Goal: Find specific page/section: Find specific page/section

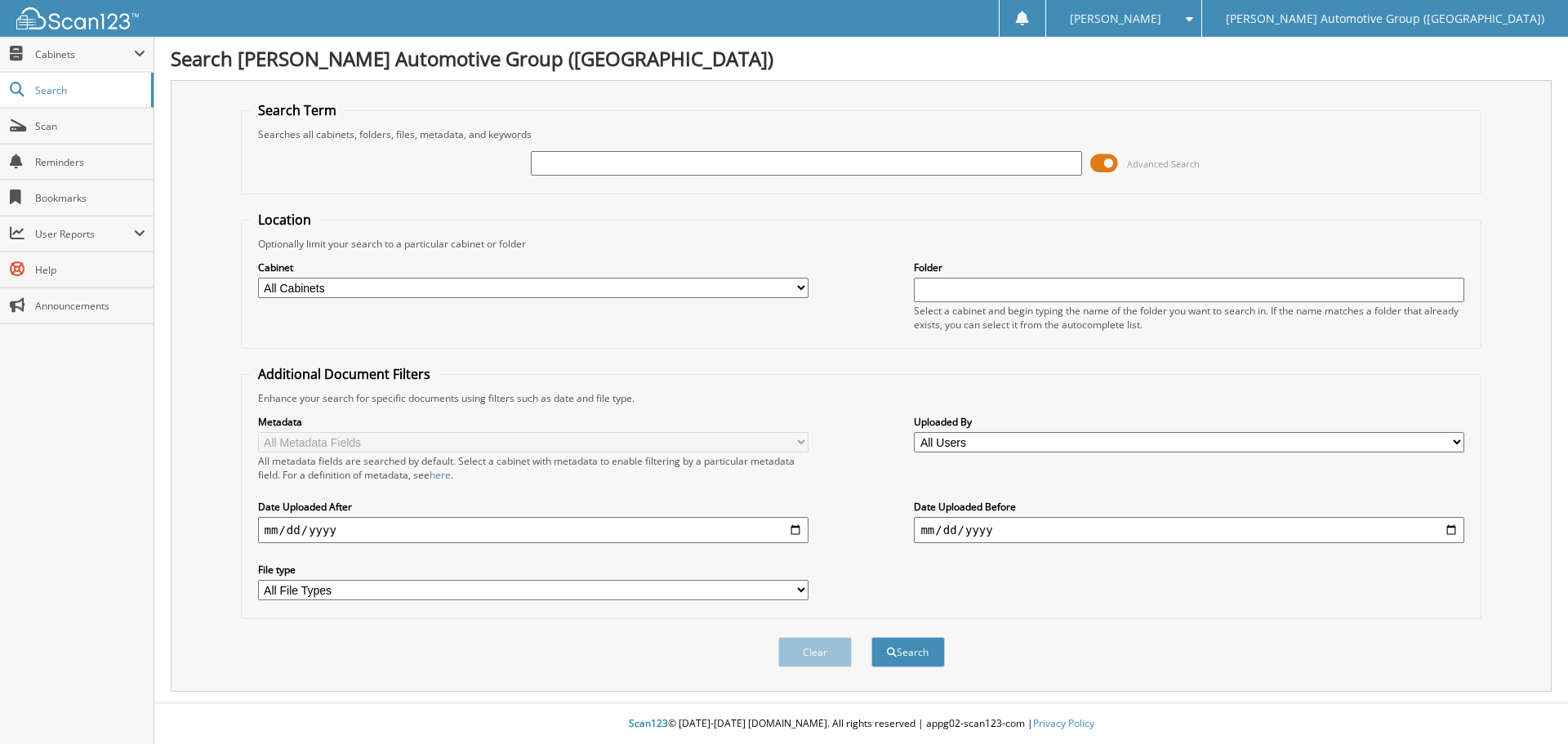
click at [606, 170] on input "text" at bounding box center [806, 163] width 551 height 24
type input "460139"
click at [872, 638] on button "Search" at bounding box center [908, 653] width 73 height 30
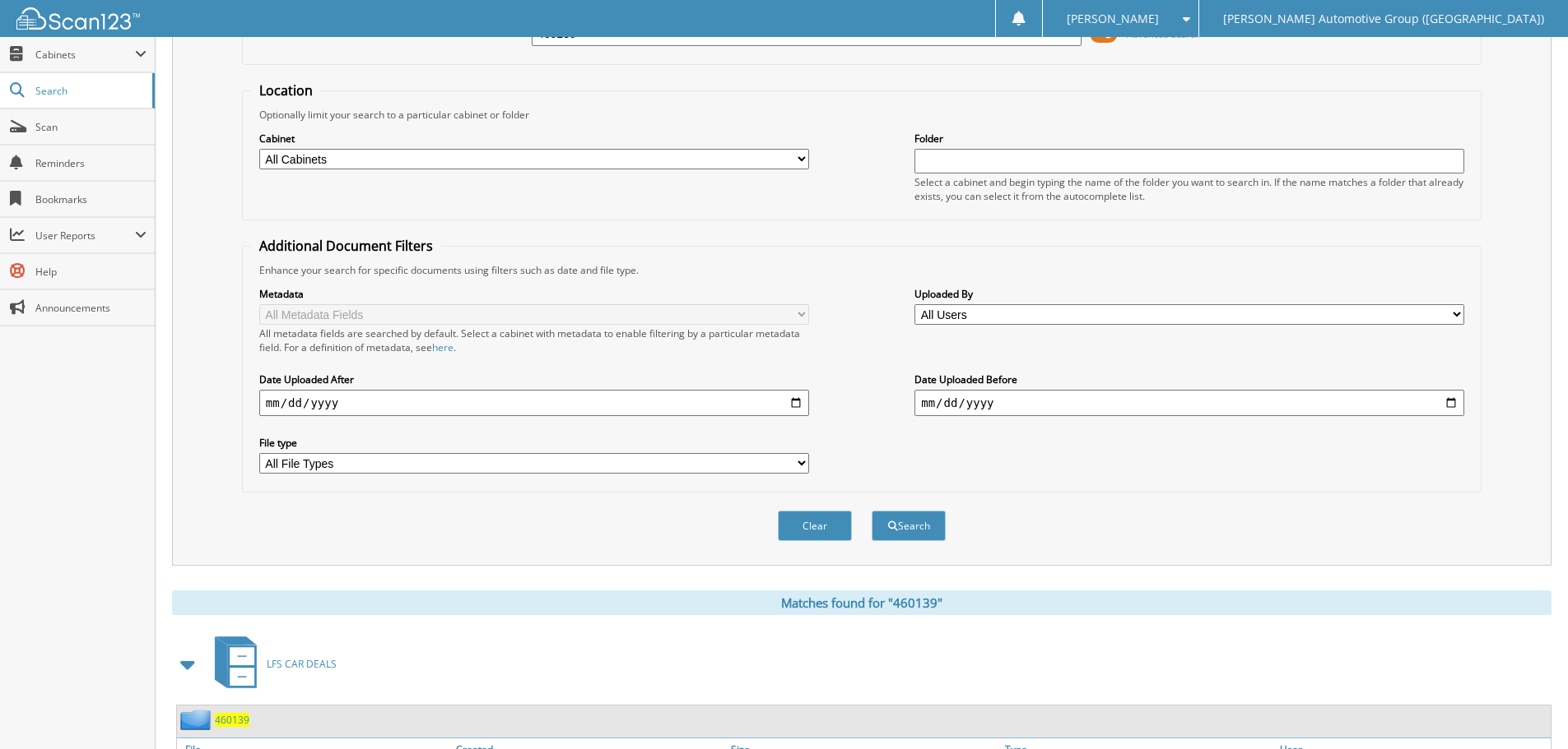
scroll to position [494, 0]
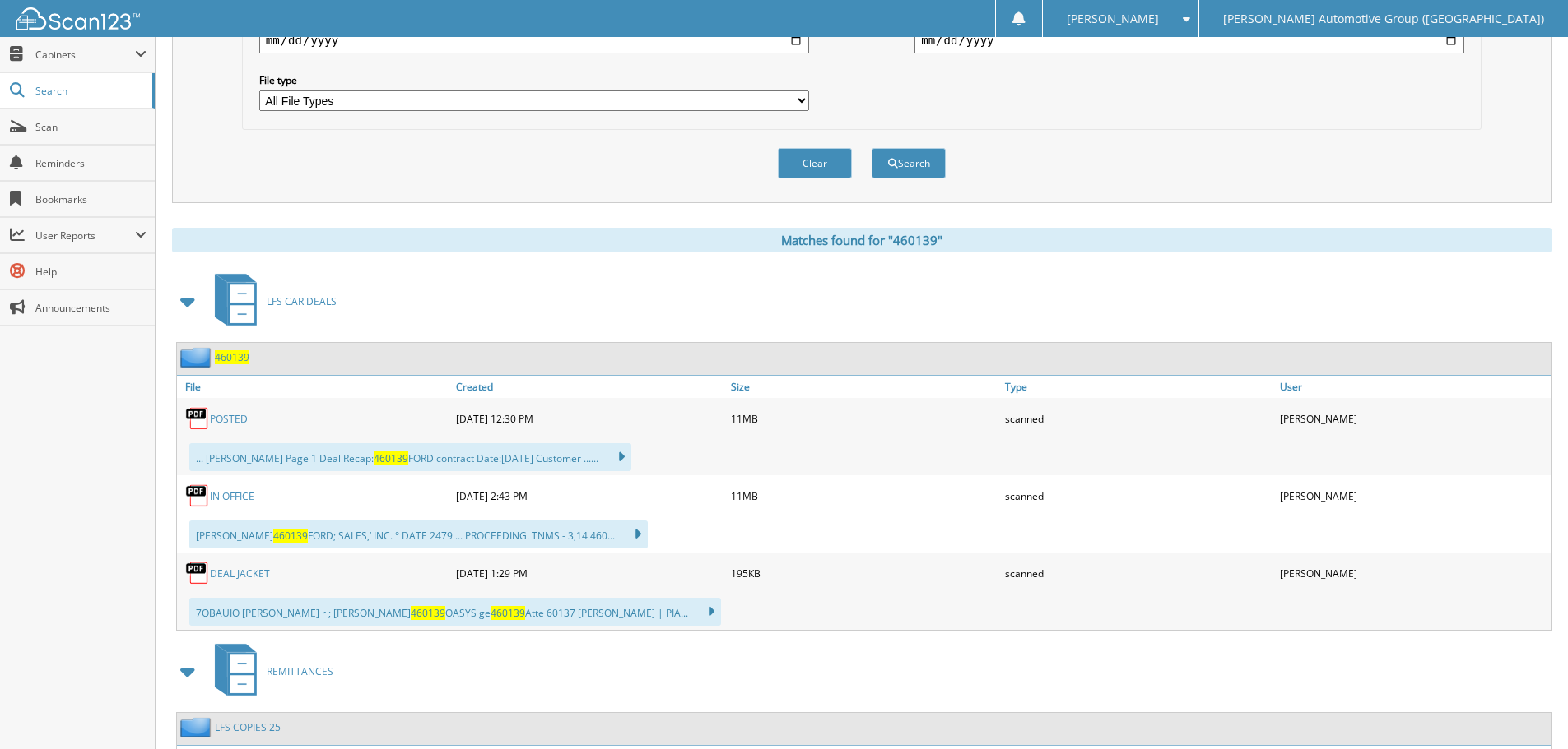
click at [213, 420] on link "POSTED" at bounding box center [229, 419] width 38 height 14
click at [482, 153] on div "Clear Search" at bounding box center [861, 163] width 1240 height 66
click at [465, 174] on div "Clear Search" at bounding box center [861, 163] width 1240 height 66
